Goal: Information Seeking & Learning: Learn about a topic

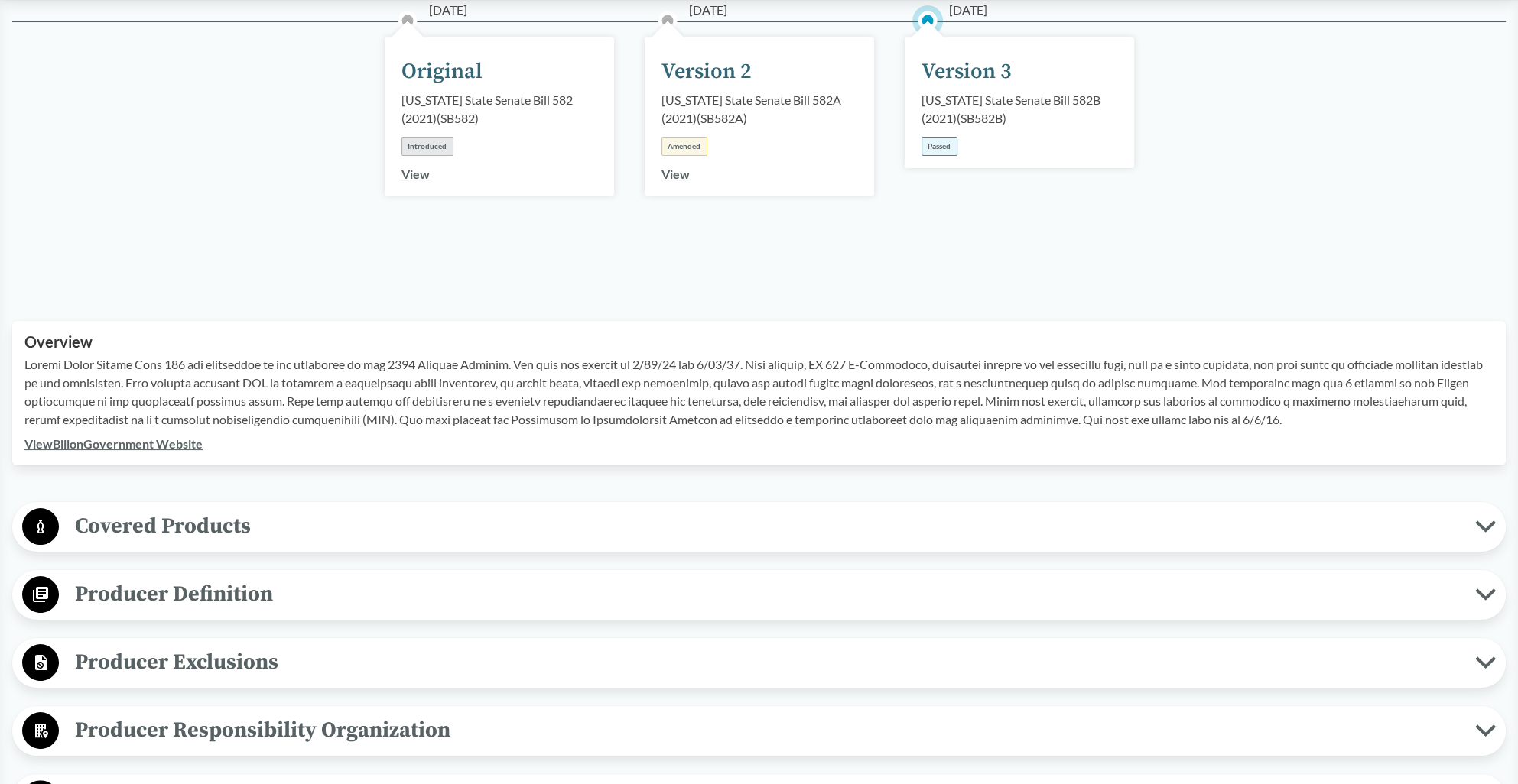
scroll to position [297, 0]
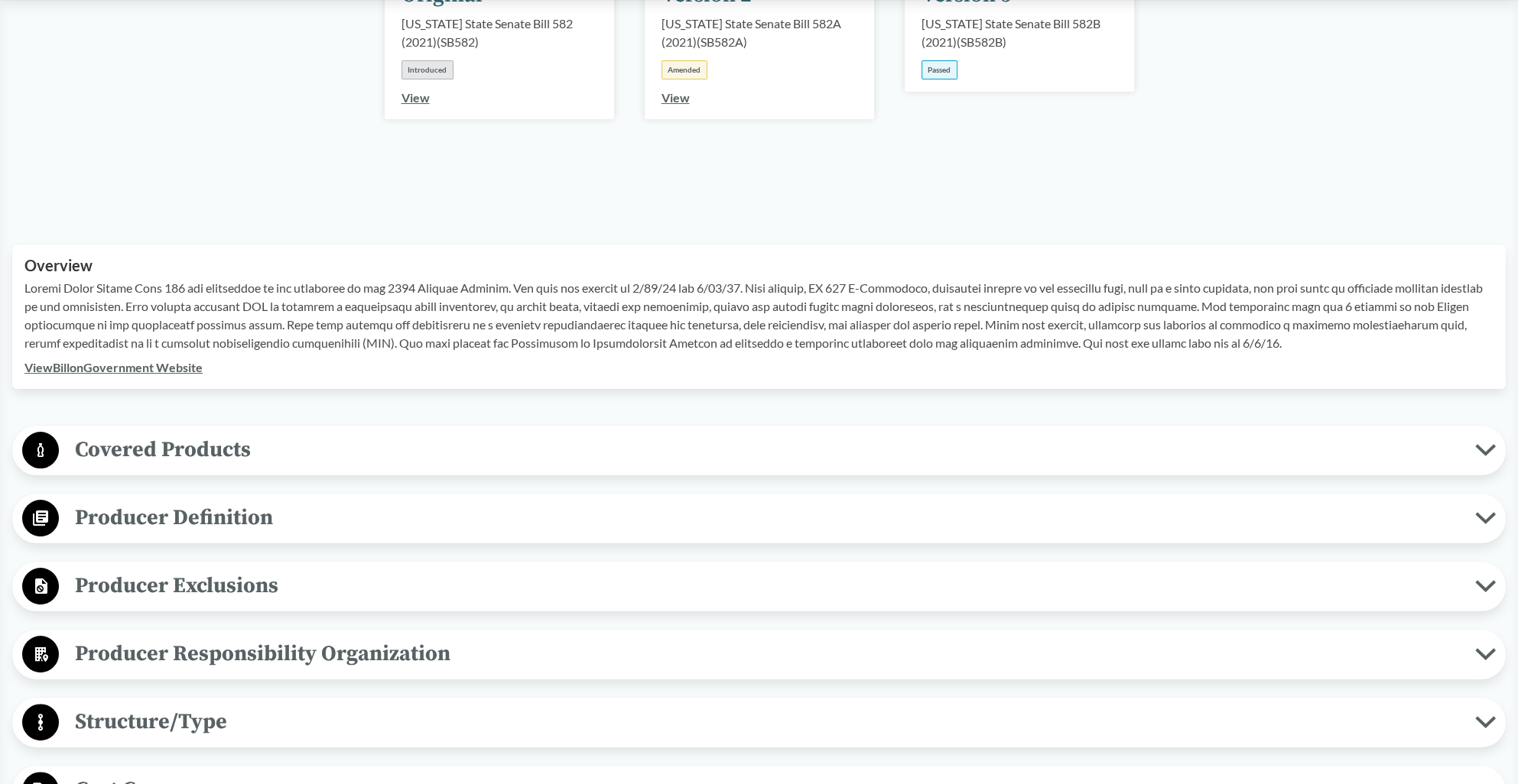
click at [251, 499] on button "Producer Definition" at bounding box center [759, 518] width 1483 height 39
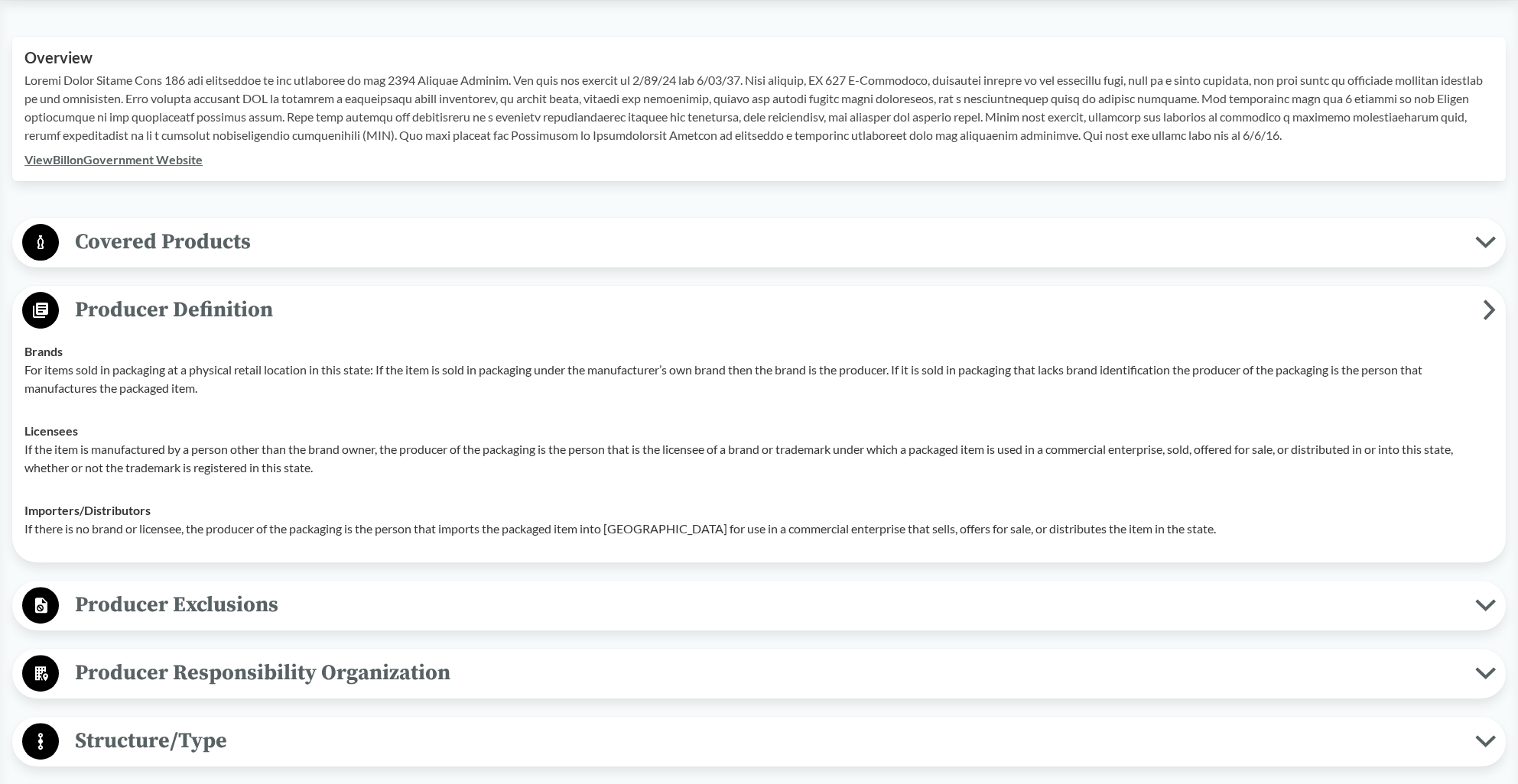
scroll to position [526, 0]
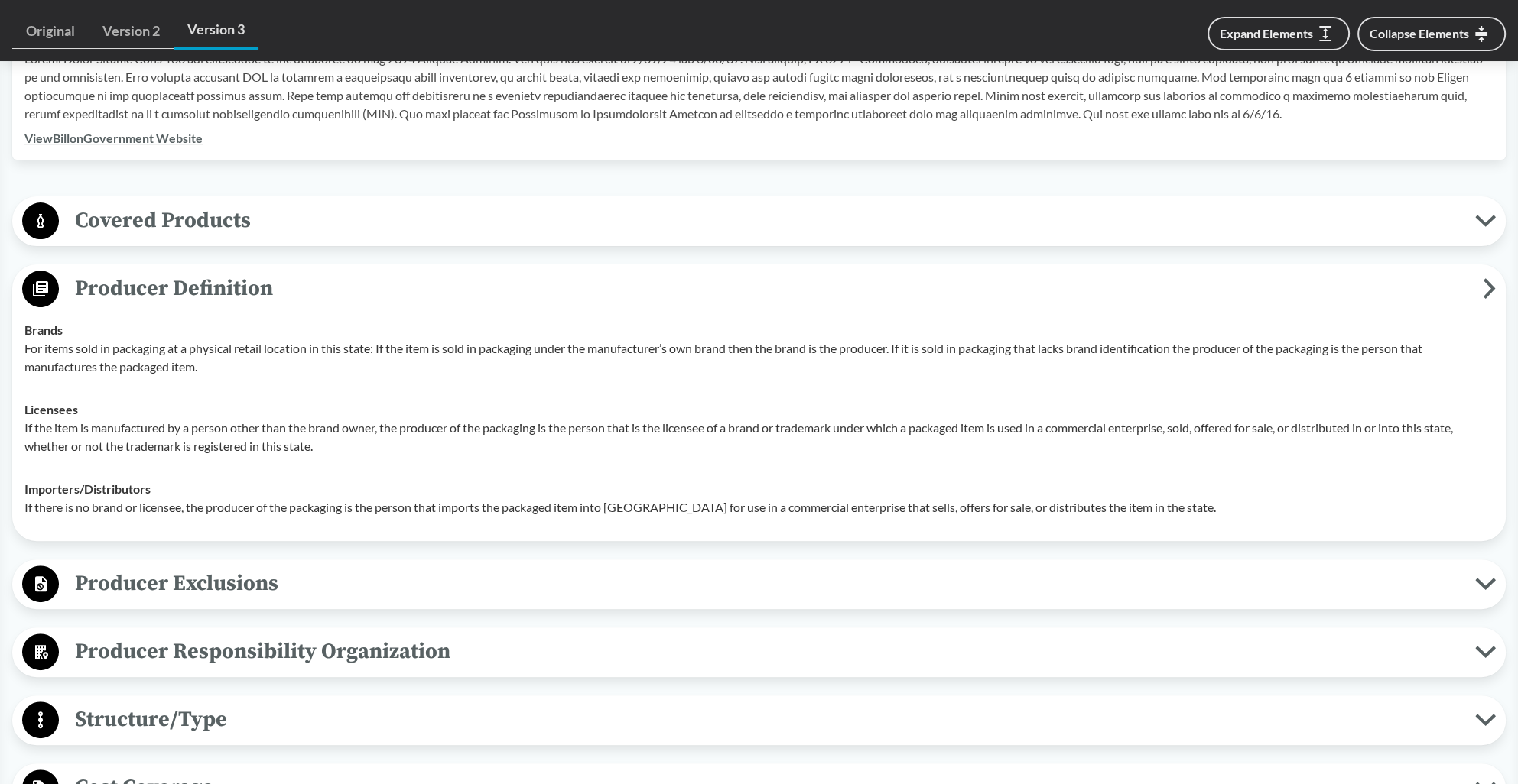
click at [260, 566] on span "Producer Exclusions" at bounding box center [767, 583] width 1416 height 34
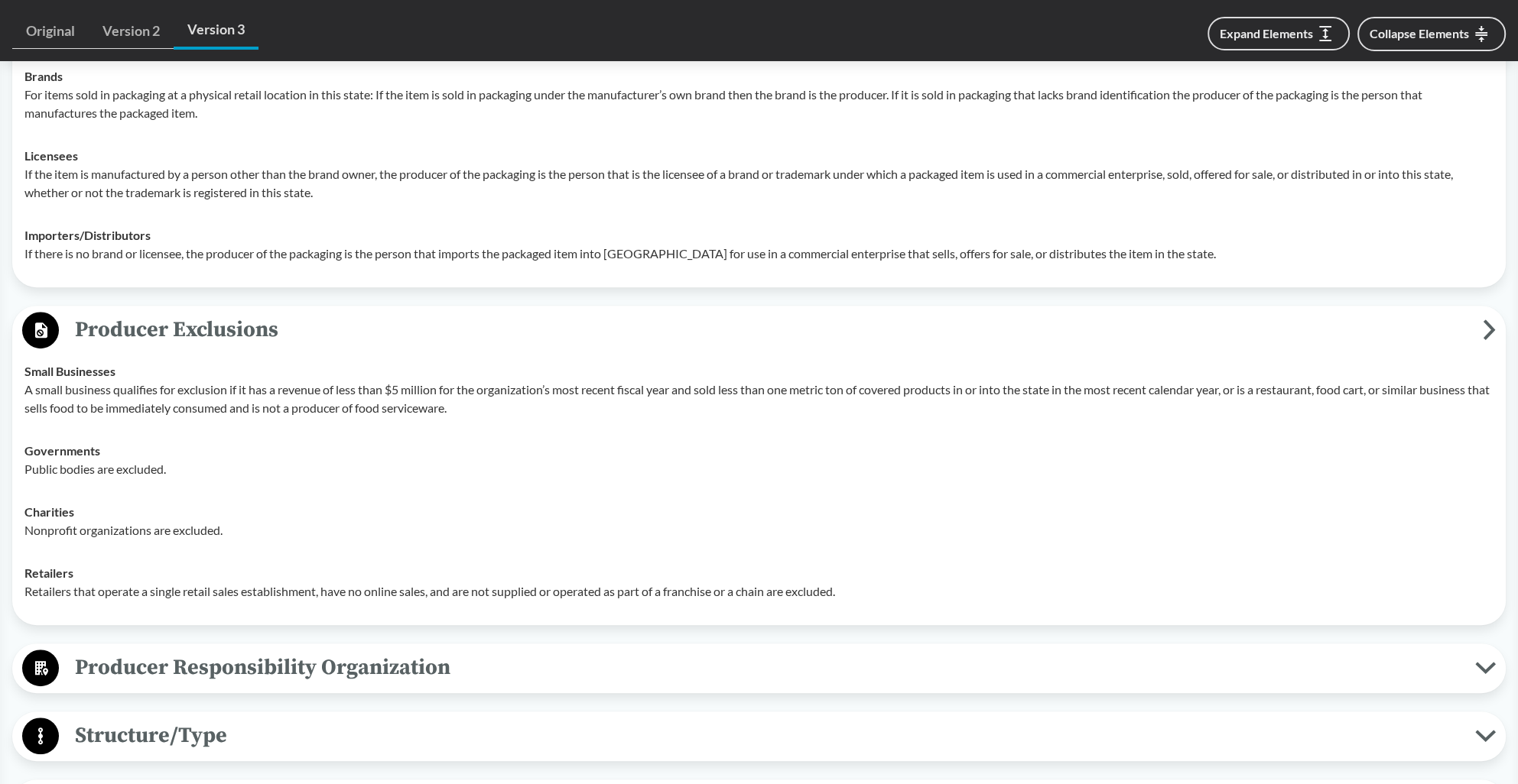
scroll to position [984, 0]
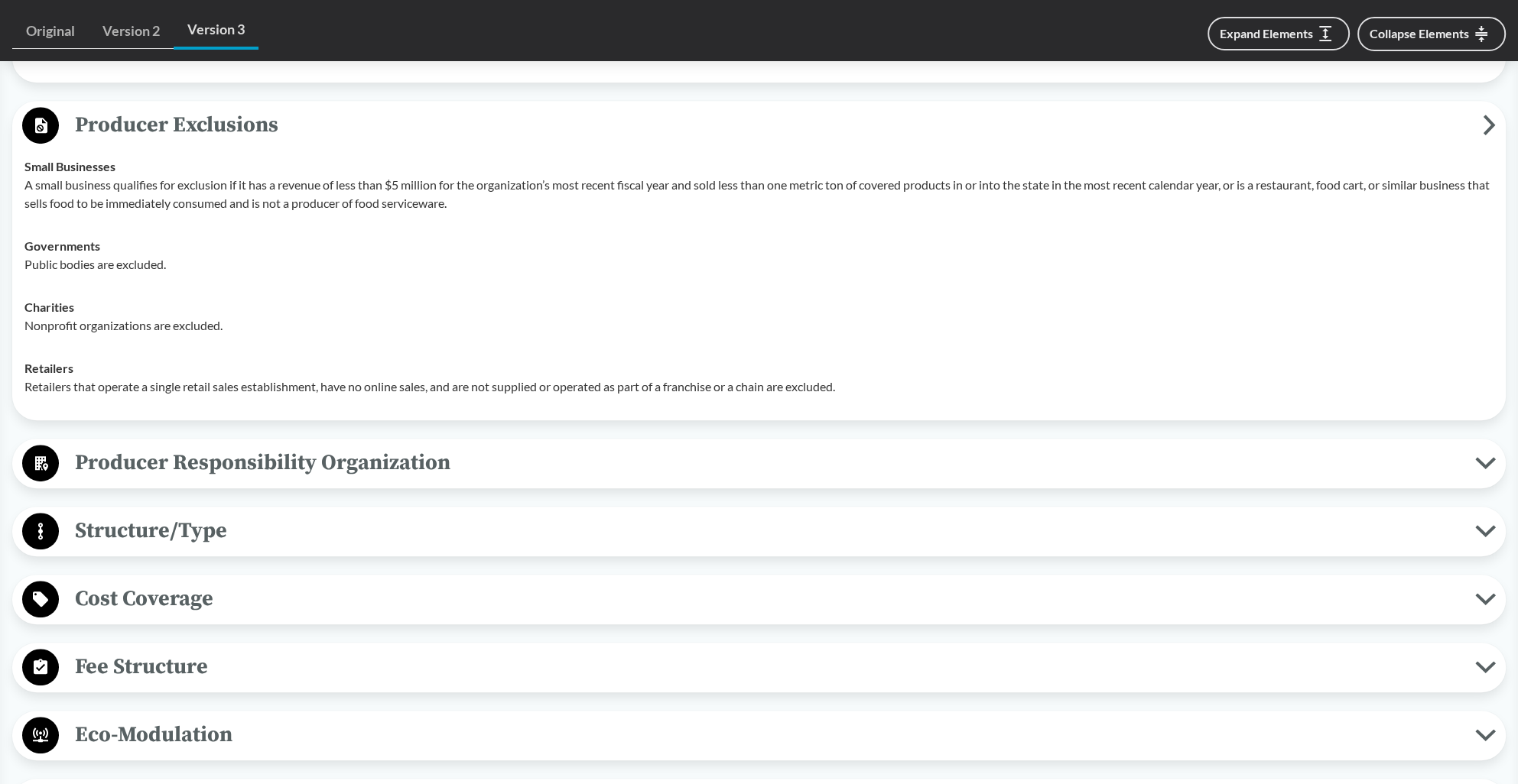
click at [226, 475] on span "Producer Responsibility Organization" at bounding box center [767, 462] width 1416 height 34
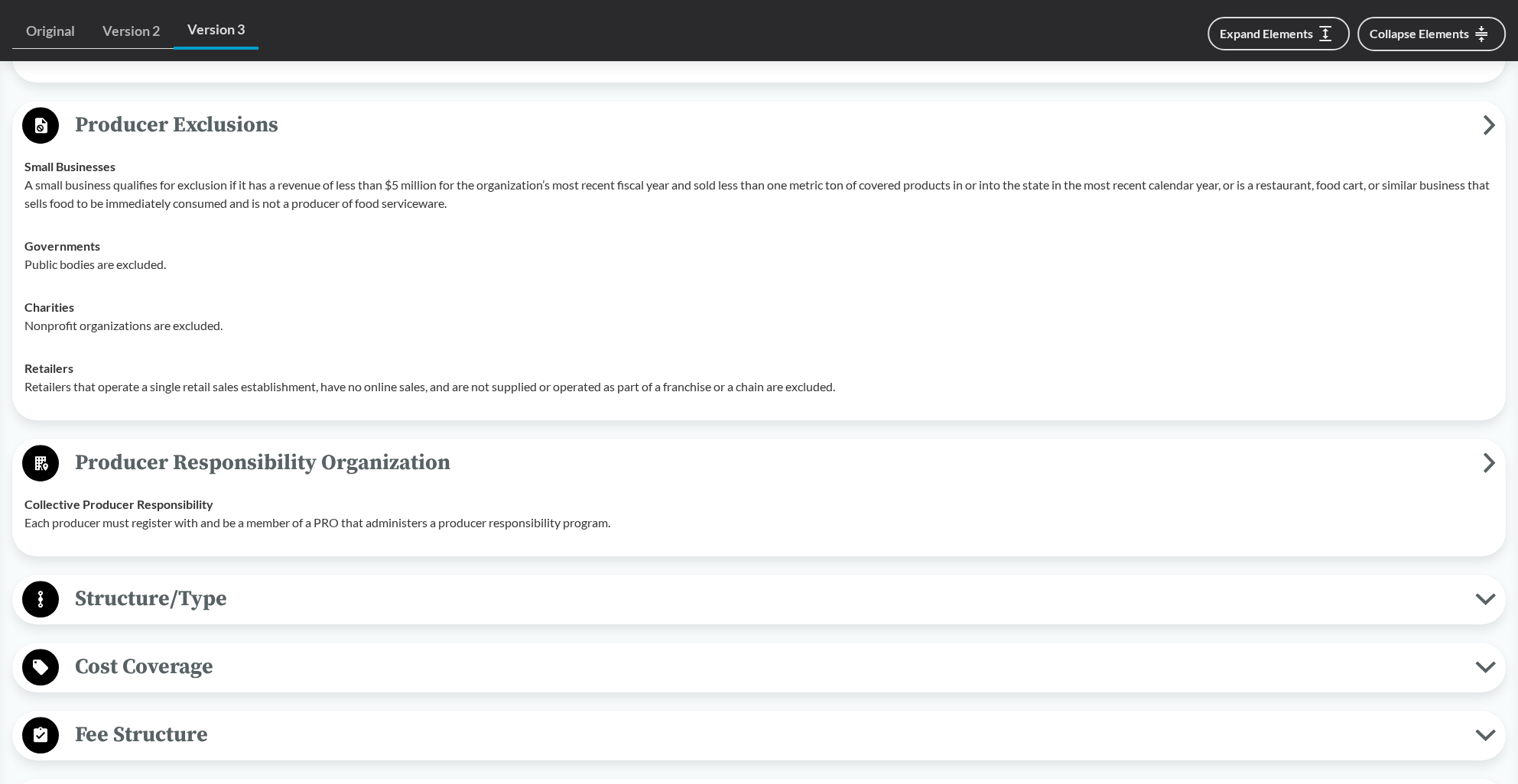
click at [228, 462] on span "Producer Responsibility Organization" at bounding box center [771, 462] width 1425 height 34
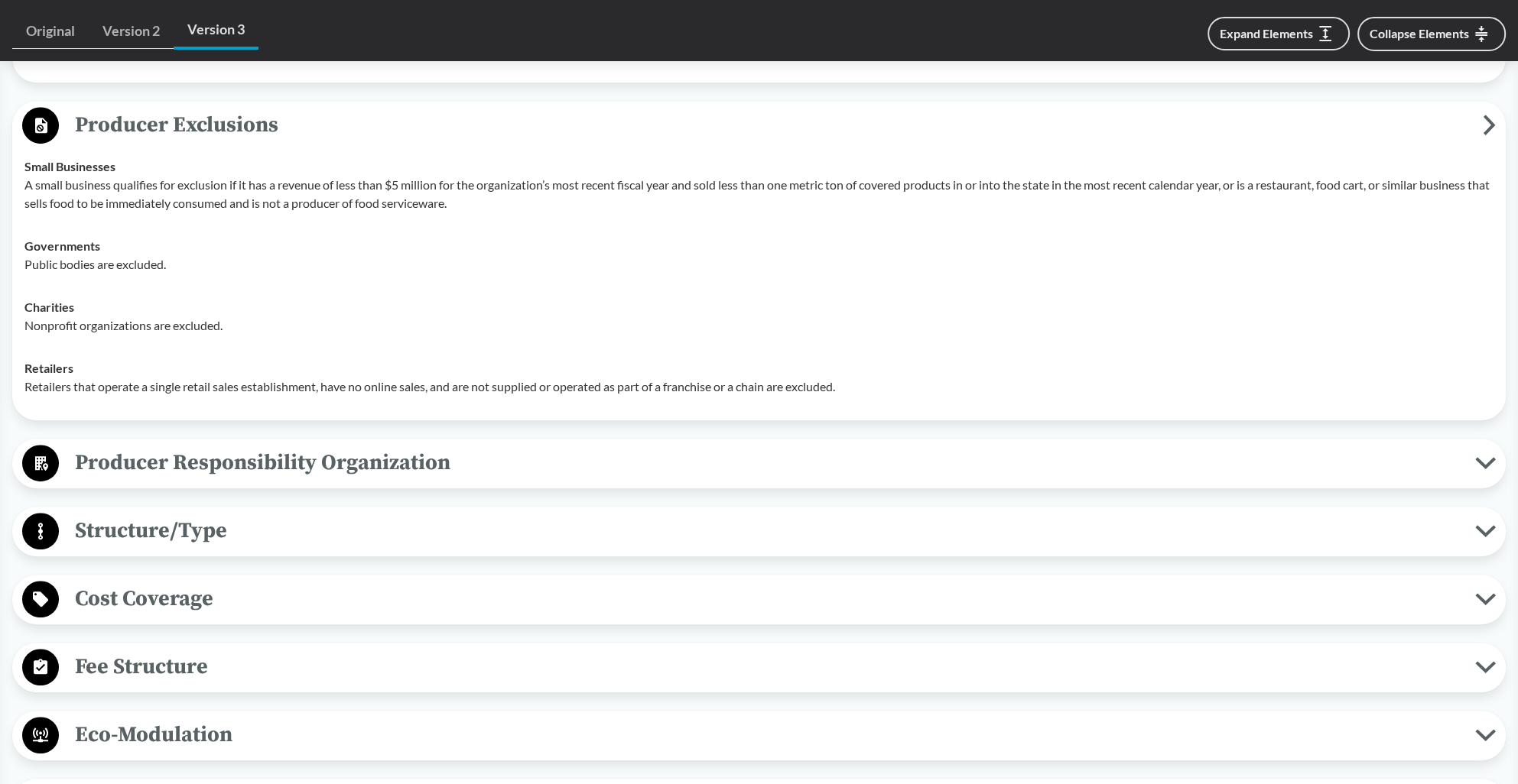
click at [216, 650] on span "Fee Structure" at bounding box center [767, 666] width 1416 height 34
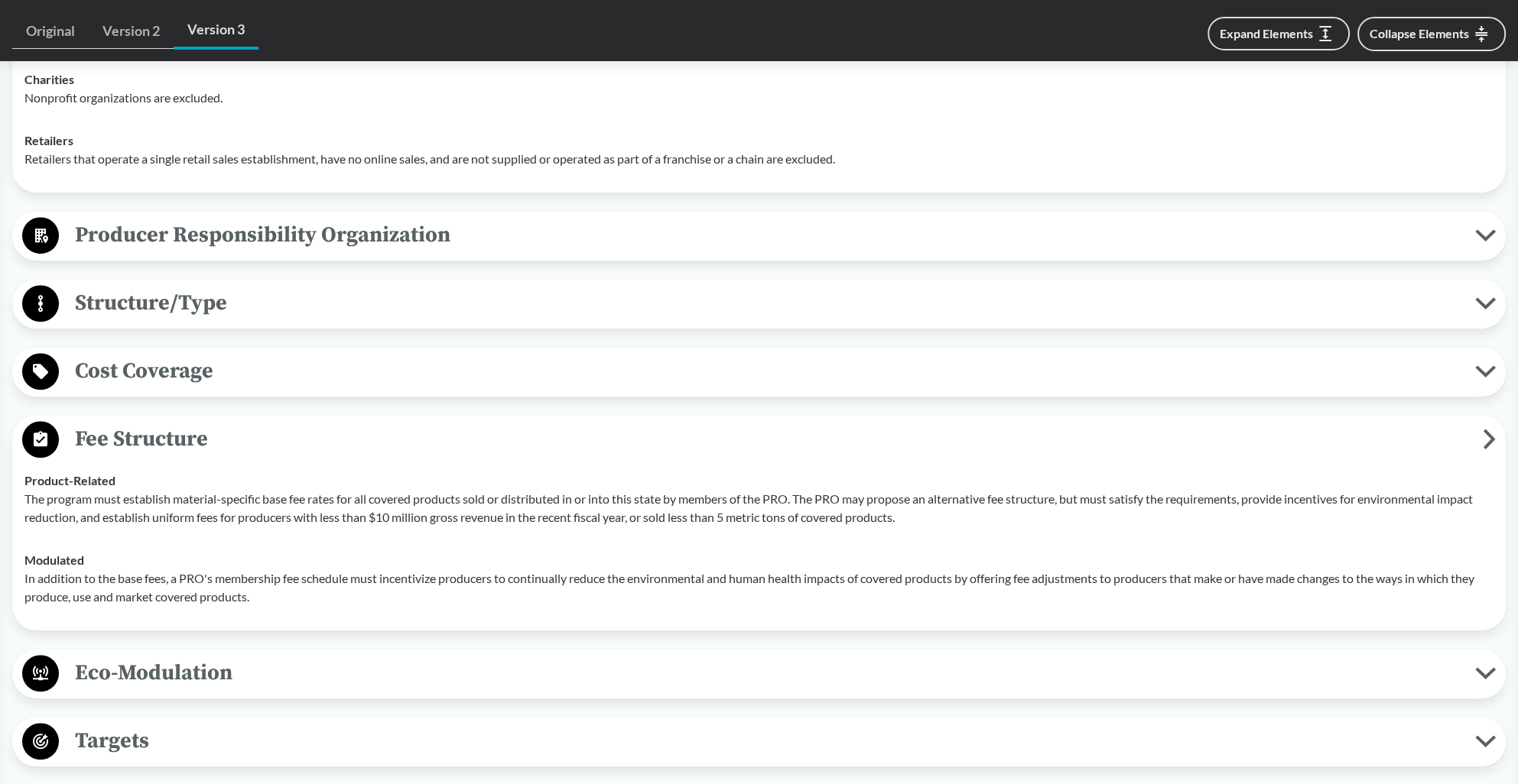
scroll to position [1214, 0]
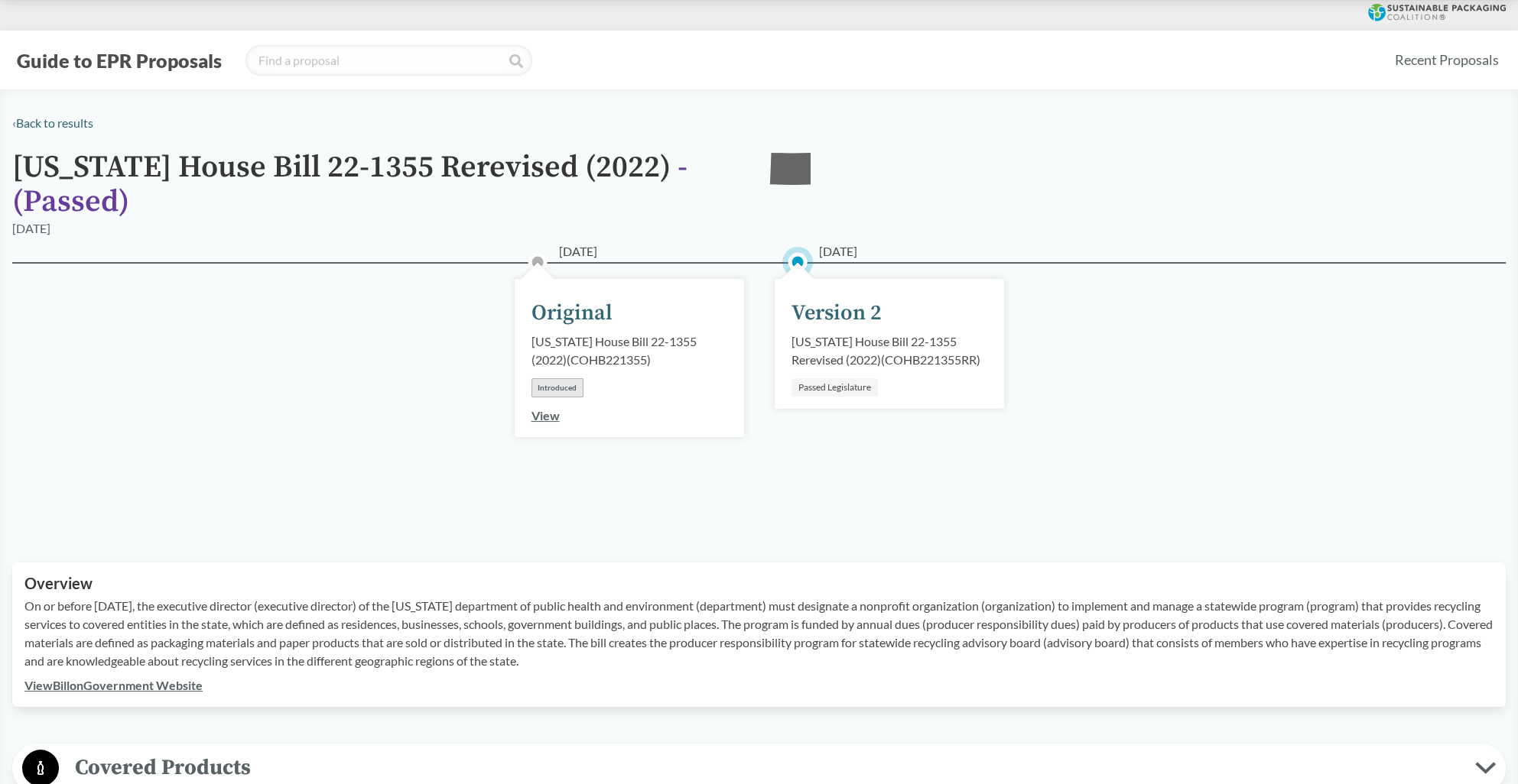
click at [850, 313] on div "Version 2" at bounding box center [837, 314] width 90 height 32
click at [867, 359] on div "[US_STATE] House Bill 22-1355 Rerevised (2022) ( COHB221355RR )" at bounding box center [890, 351] width 196 height 37
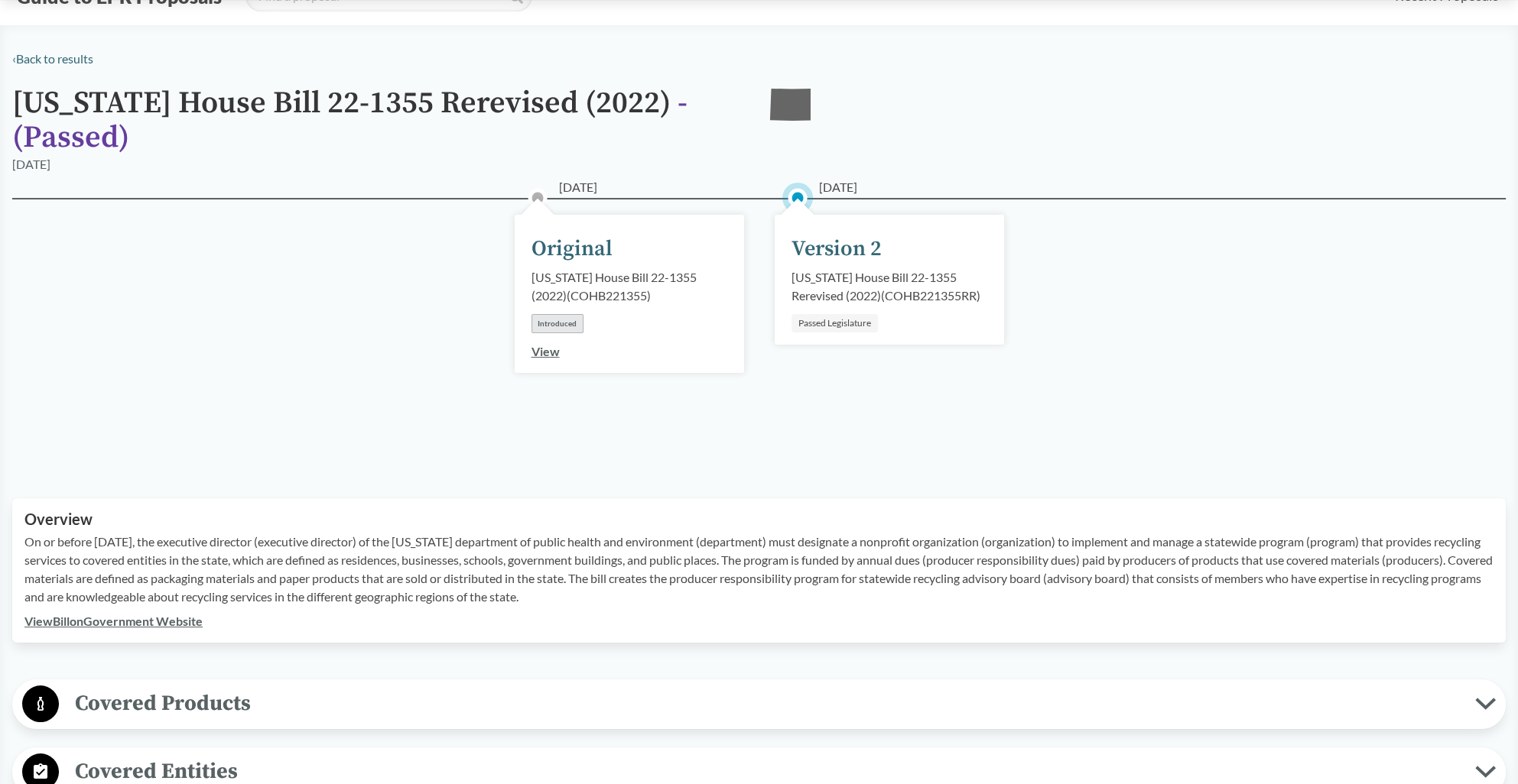
scroll to position [153, 0]
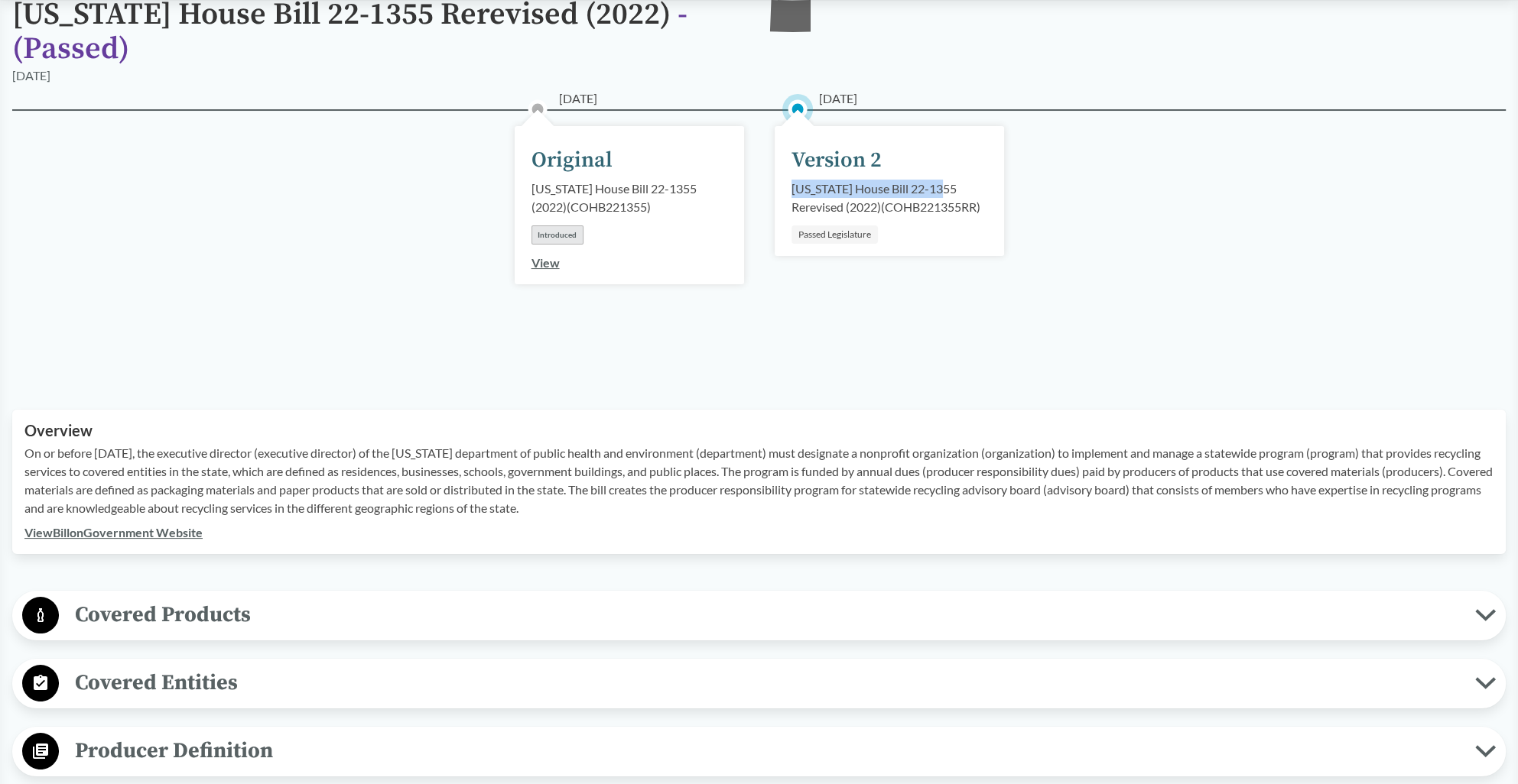
drag, startPoint x: 790, startPoint y: 188, endPoint x: 962, endPoint y: 184, distance: 172.0
click at [962, 184] on div "[DATE] Version 2 [US_STATE] House Bill 22-1355 Rerevised (2022) ( COHB221355RR …" at bounding box center [889, 191] width 229 height 130
drag, startPoint x: 962, startPoint y: 184, endPoint x: 925, endPoint y: 188, distance: 37.2
